Goal: Find specific page/section: Find specific page/section

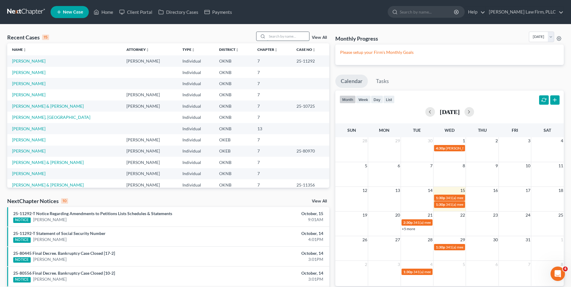
click at [280, 36] on input "search" at bounding box center [288, 36] width 42 height 9
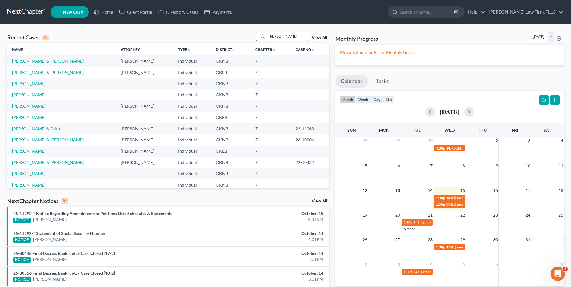
type input "J"
type input "BOREN"
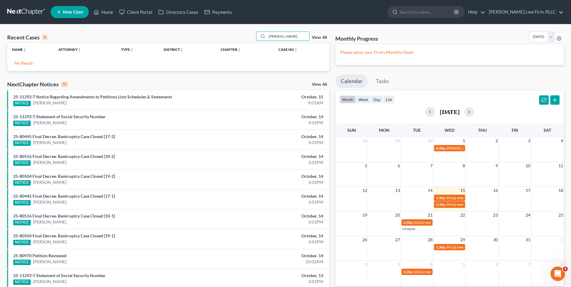
drag, startPoint x: 288, startPoint y: 36, endPoint x: 248, endPoint y: 38, distance: 40.1
click at [248, 38] on div "Recent Cases 0 BOREN View All" at bounding box center [168, 38] width 322 height 12
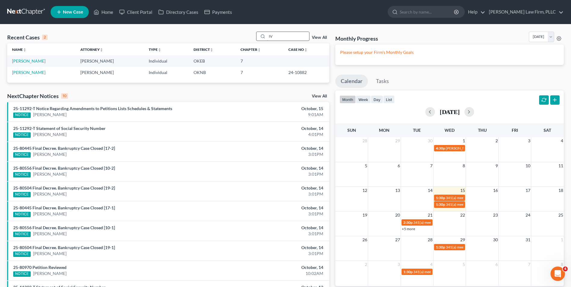
type input "I"
type input "JOHN"
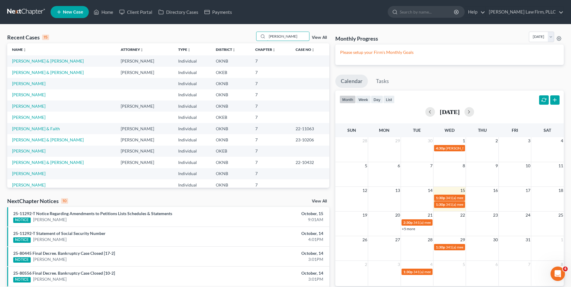
drag, startPoint x: 289, startPoint y: 37, endPoint x: 235, endPoint y: 40, distance: 53.4
click at [235, 40] on div "Recent Cases 15 JOHN View All" at bounding box center [168, 38] width 322 height 12
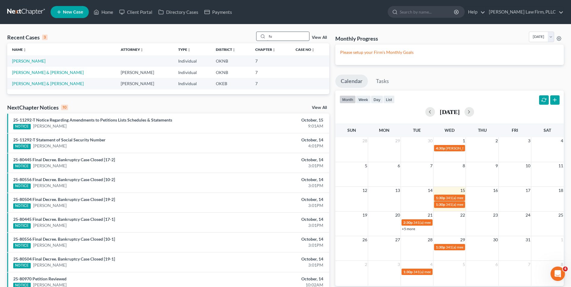
type input "f"
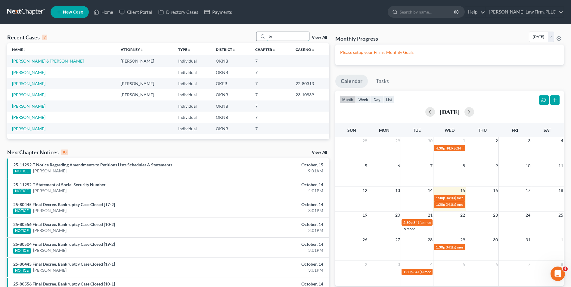
type input "b"
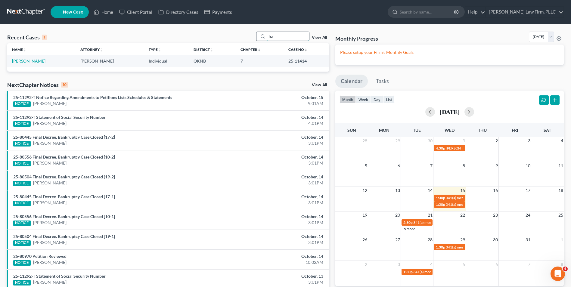
type input "h"
type input "p"
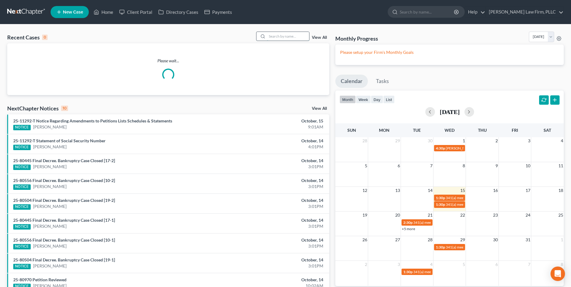
click at [294, 36] on input "search" at bounding box center [288, 36] width 42 height 9
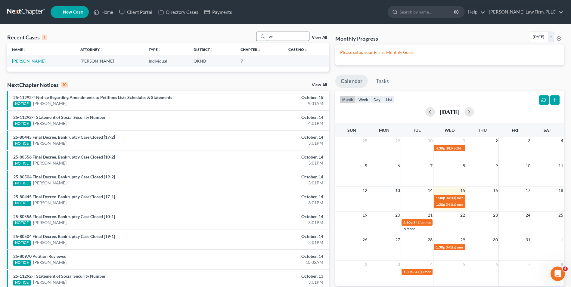
type input "p"
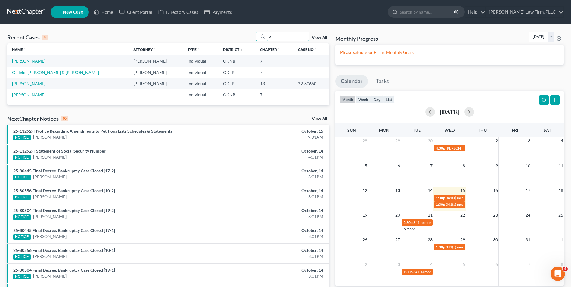
type input "o"
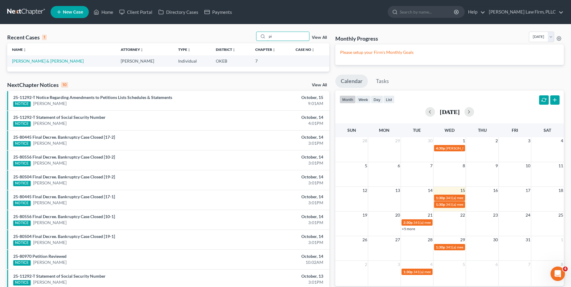
type input "p"
type input "h"
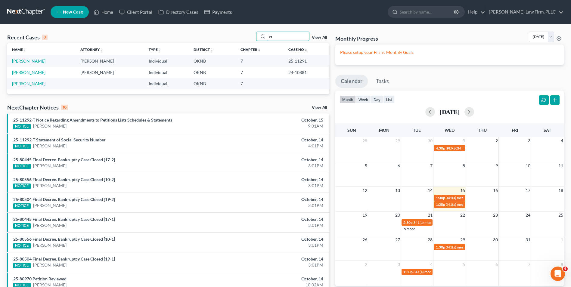
type input "s"
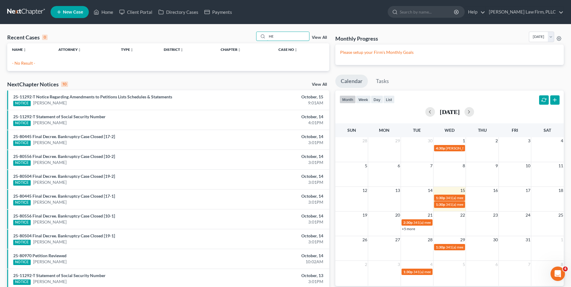
type input "H"
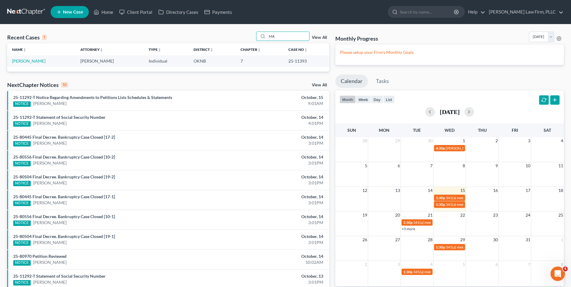
type input "M"
type input "F"
type input "SALLE"
drag, startPoint x: 282, startPoint y: 36, endPoint x: 265, endPoint y: 37, distance: 17.5
click at [265, 37] on div "SALLE" at bounding box center [283, 36] width 54 height 9
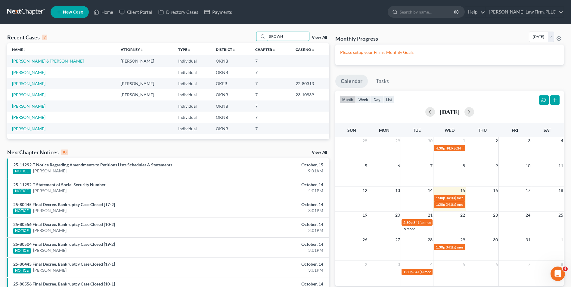
type input "BROWN"
drag, startPoint x: 153, startPoint y: 86, endPoint x: 167, endPoint y: 100, distance: 20.0
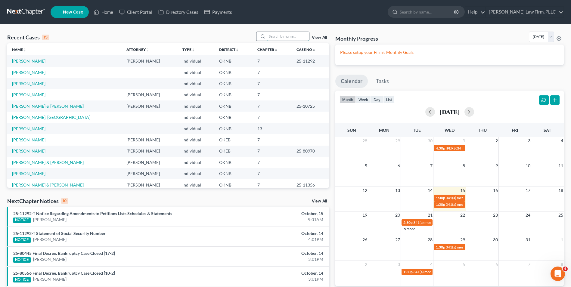
click at [297, 38] on input "search" at bounding box center [288, 36] width 42 height 9
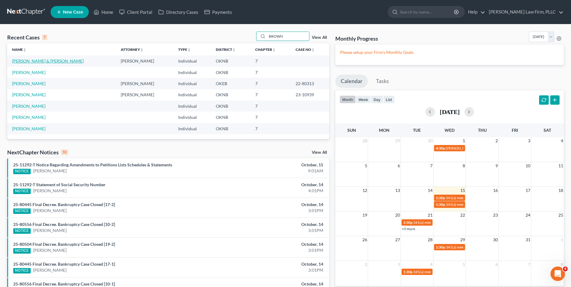
type input "BROWN"
click at [59, 60] on link "[PERSON_NAME] & [PERSON_NAME]" at bounding box center [48, 60] width 72 height 5
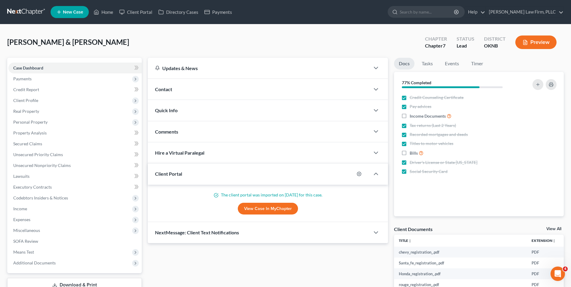
click at [389, 52] on div "[PERSON_NAME] & [PERSON_NAME] Chapter Chapter 7 Status Lead District OKNB [GEOG…" at bounding box center [285, 45] width 557 height 26
click at [383, 36] on div "[PERSON_NAME] & [PERSON_NAME] Chapter Chapter 7 Status Lead District OKNB [GEOG…" at bounding box center [285, 45] width 557 height 26
click at [166, 49] on div "[PERSON_NAME] & [PERSON_NAME] Chapter Chapter 7 Status Lead District OKNB [GEOG…" at bounding box center [285, 45] width 557 height 26
click at [177, 39] on div "[PERSON_NAME] & [PERSON_NAME] Chapter Chapter 7 Status Lead District OKNB [GEOG…" at bounding box center [285, 45] width 557 height 26
click at [344, 45] on div "[PERSON_NAME] & [PERSON_NAME] Chapter Chapter 7 Status Lead District OKNB [GEOG…" at bounding box center [285, 45] width 557 height 26
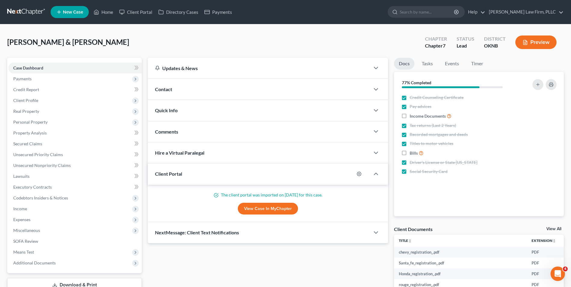
click at [391, 59] on div "Docs Tasks Events Timer 77% Completed Nothing here yet! Credit Counseling Certi…" at bounding box center [479, 211] width 176 height 307
